Goal: Task Accomplishment & Management: Manage account settings

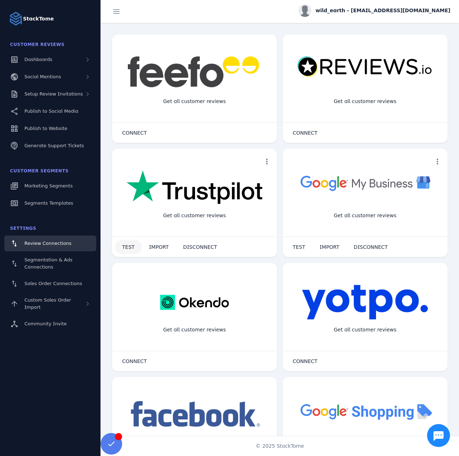
click at [129, 251] on span at bounding box center [128, 246] width 27 height 17
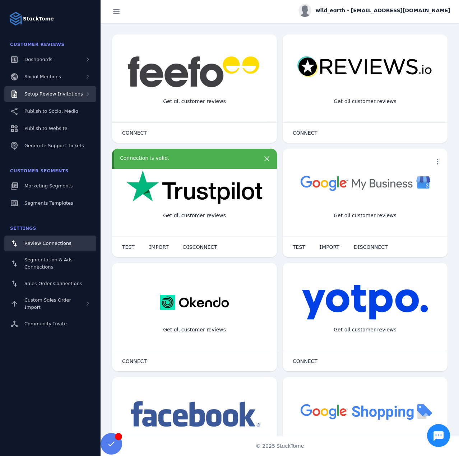
click at [60, 94] on span "Setup Review Invitations" at bounding box center [53, 93] width 59 height 5
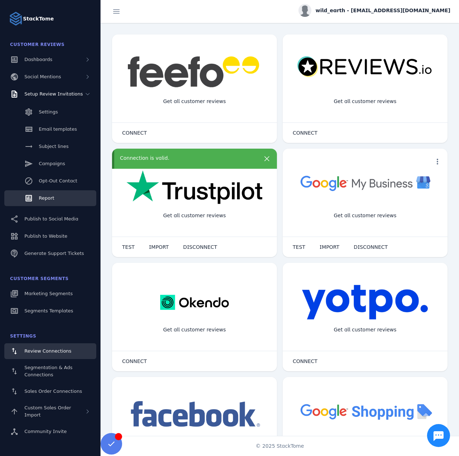
click at [65, 195] on link "Report" at bounding box center [50, 198] width 92 height 16
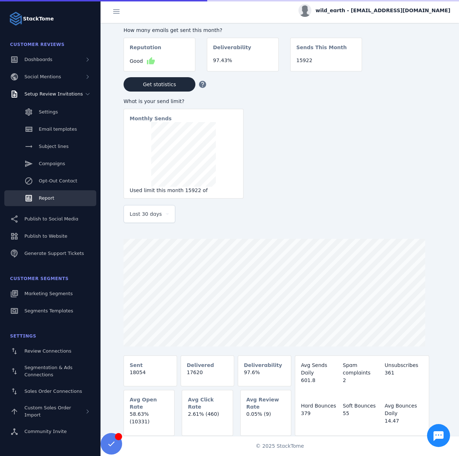
click at [145, 222] on div "Last 30 days" at bounding box center [149, 213] width 39 height 17
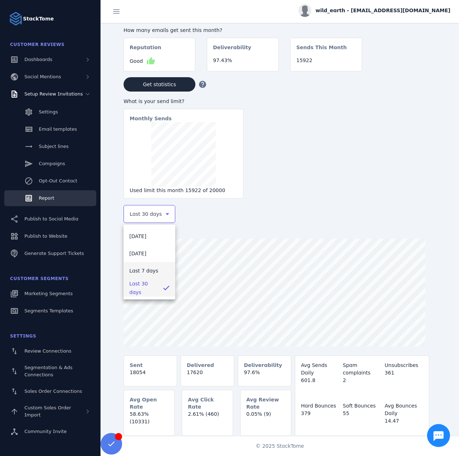
click at [139, 272] on span "Last 7 days" at bounding box center [143, 270] width 29 height 9
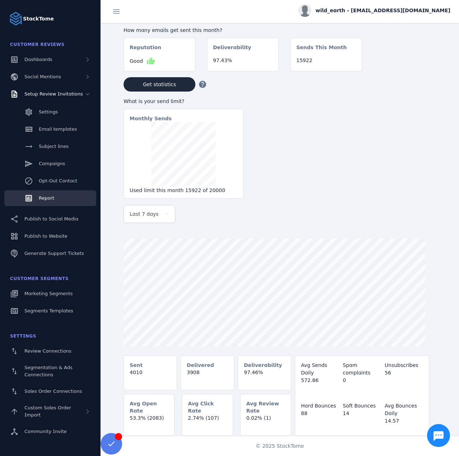
click at [387, 12] on span "wild_earth - [EMAIL_ADDRESS][DOMAIN_NAME]" at bounding box center [383, 11] width 135 height 8
click at [424, 73] on span "Sign out" at bounding box center [427, 69] width 21 height 9
